Goal: Task Accomplishment & Management: Complete application form

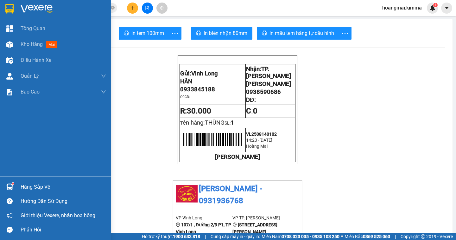
click at [32, 45] on span "Kho hàng" at bounding box center [32, 44] width 22 height 6
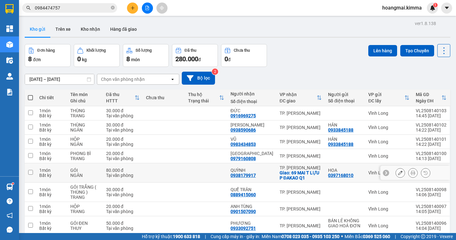
scroll to position [29, 0]
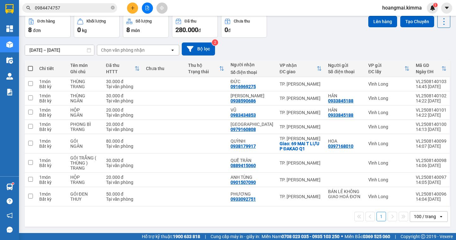
click at [431, 216] on div "100 / trang" at bounding box center [425, 216] width 22 height 6
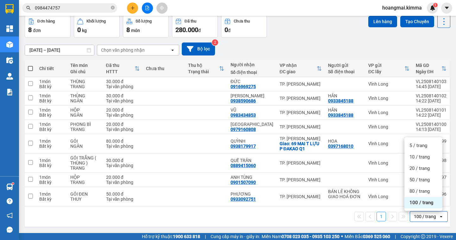
click at [427, 206] on div "100 / trang" at bounding box center [424, 202] width 38 height 11
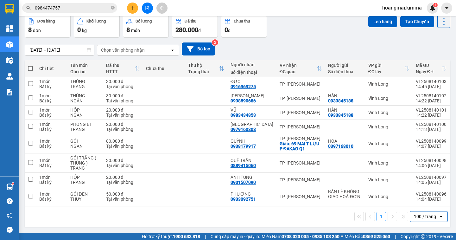
click at [29, 68] on span at bounding box center [30, 68] width 5 height 5
click at [30, 65] on input "checkbox" at bounding box center [30, 65] width 0 height 0
checkbox input "true"
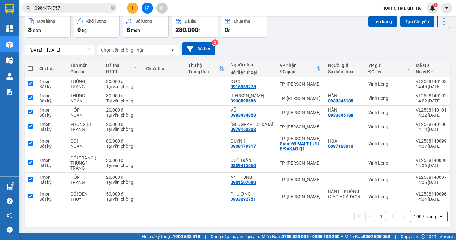
checkbox input "true"
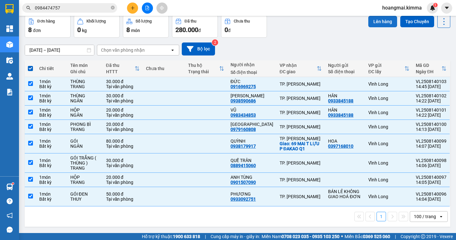
click at [375, 23] on button "Lên hàng" at bounding box center [382, 21] width 29 height 11
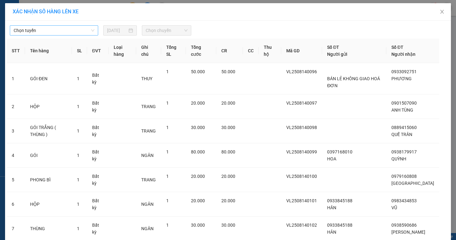
click at [70, 31] on span "Chọn tuyến" at bounding box center [54, 31] width 81 height 10
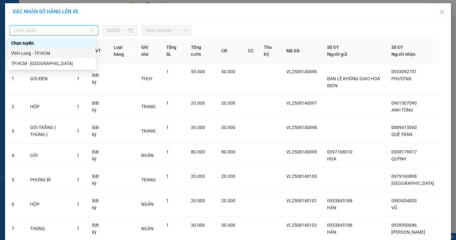
click at [58, 54] on div "Vĩnh Long - TP.HCM" at bounding box center [51, 53] width 81 height 7
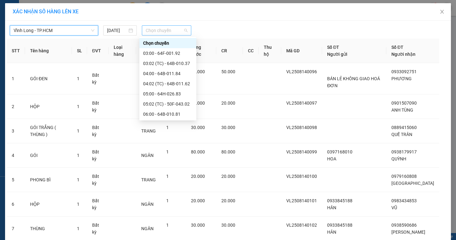
click at [158, 31] on span "Chọn chuyến" at bounding box center [167, 31] width 42 height 10
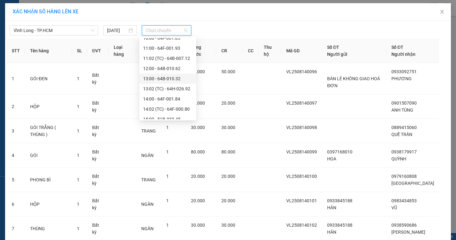
scroll to position [172, 0]
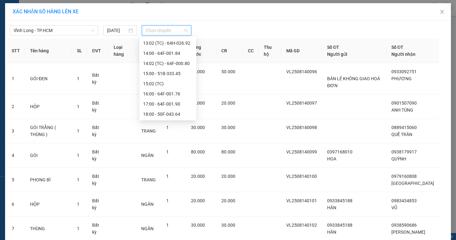
click at [176, 82] on div "15:02 (TC)" at bounding box center [167, 83] width 49 height 7
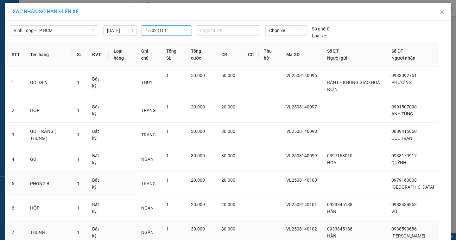
scroll to position [75, 0]
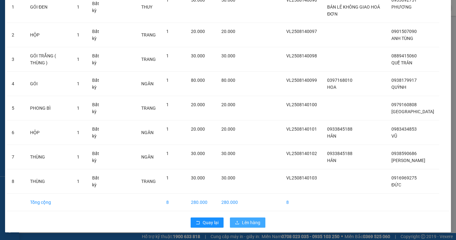
click at [243, 221] on span "Lên hàng" at bounding box center [251, 222] width 18 height 7
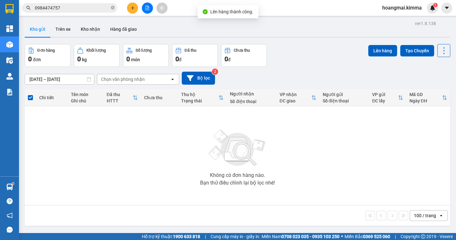
click at [146, 6] on icon "file-add" at bounding box center [147, 8] width 3 height 4
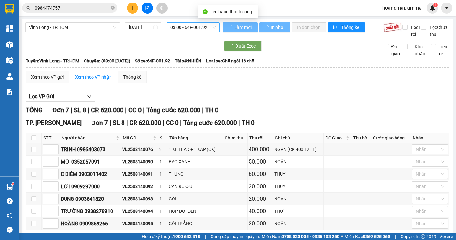
click at [196, 29] on span "03:00 - 64F-001.92" at bounding box center [193, 27] width 46 height 10
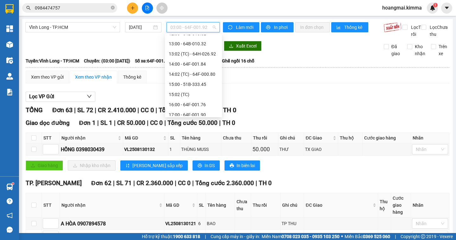
scroll to position [172, 0]
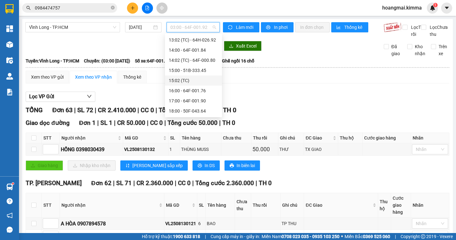
click at [204, 82] on div "15:02 (TC)" at bounding box center [193, 80] width 49 height 7
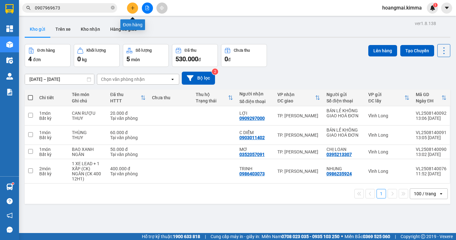
click at [132, 9] on icon "plus" at bounding box center [133, 8] width 4 height 4
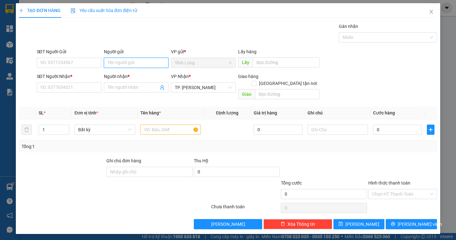
click at [136, 65] on input "Người gửi" at bounding box center [136, 63] width 65 height 10
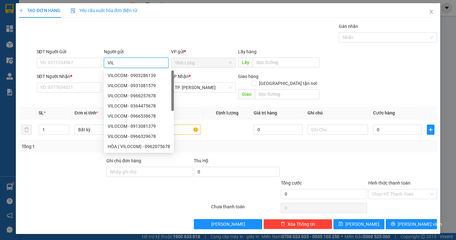
type input "VILO"
click at [118, 75] on div "VILOCOM - 0903286139" at bounding box center [139, 75] width 62 height 7
type input "0903286139"
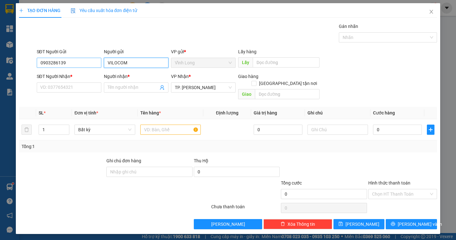
type input "VILOCOM"
drag, startPoint x: 71, startPoint y: 66, endPoint x: 0, endPoint y: 80, distance: 72.8
click at [0, 80] on div "TẠO ĐƠN HÀNG Yêu cầu xuất hóa đơn điện tử Transit Pickup Surcharge Ids Transit …" at bounding box center [228, 120] width 456 height 240
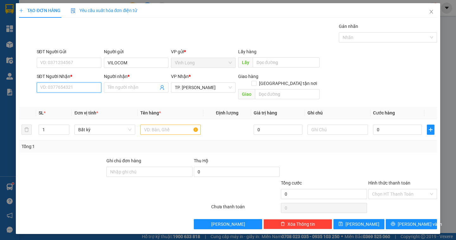
click at [59, 86] on input "SĐT Người Nhận *" at bounding box center [69, 87] width 65 height 10
click at [60, 88] on input "SĐT Người Nhận *" at bounding box center [69, 87] width 65 height 10
type input "0938058669"
click at [110, 87] on input "Người nhận *" at bounding box center [133, 87] width 51 height 7
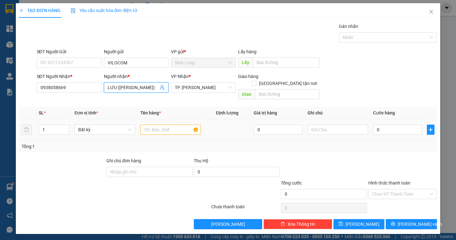
type input "LƯU ([PERSON_NAME])"
click at [166, 125] on input "text" at bounding box center [170, 130] width 61 height 10
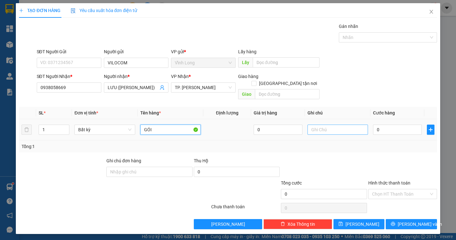
type input "GÓI"
click at [335, 125] on input "text" at bounding box center [338, 130] width 61 height 10
type input "NGÂN"
click at [382, 125] on input "0" at bounding box center [397, 130] width 49 height 10
type input "3"
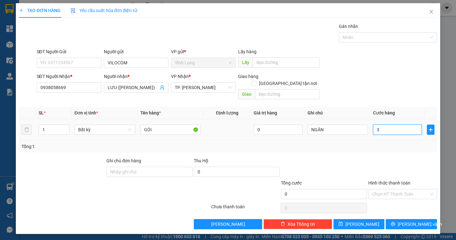
type input "3"
type input "30"
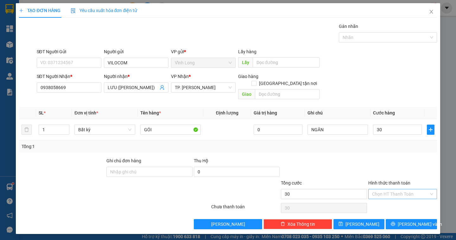
type input "30.000"
drag, startPoint x: 407, startPoint y: 186, endPoint x: 403, endPoint y: 195, distance: 10.7
click at [408, 189] on input "Hình thức thanh toán" at bounding box center [400, 194] width 57 height 10
click at [403, 198] on div "Tại văn phòng" at bounding box center [402, 199] width 61 height 7
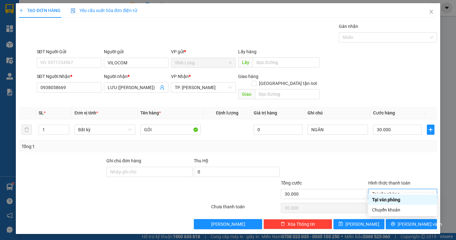
type input "0"
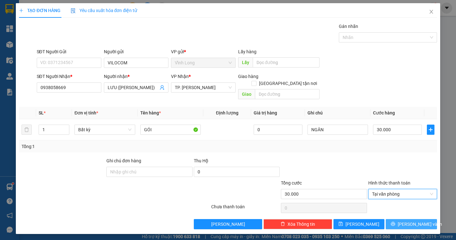
click at [395, 221] on icon "printer" at bounding box center [393, 223] width 4 height 4
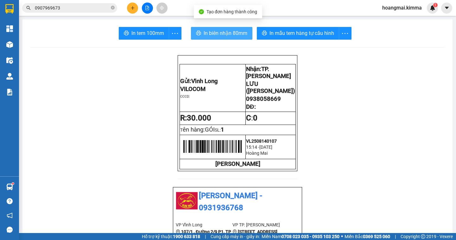
click at [209, 34] on span "In biên nhận 80mm" at bounding box center [226, 33] width 44 height 8
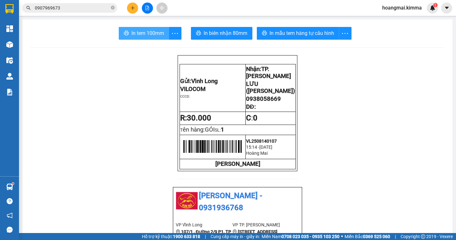
click at [145, 32] on span "In tem 100mm" at bounding box center [147, 33] width 33 height 8
